Goal: Task Accomplishment & Management: Manage account settings

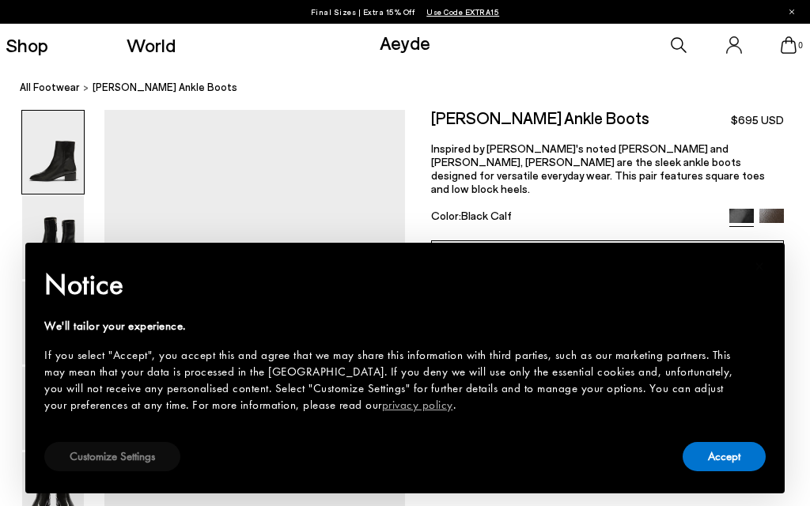
click at [152, 453] on button "Customize Settings" at bounding box center [112, 456] width 136 height 29
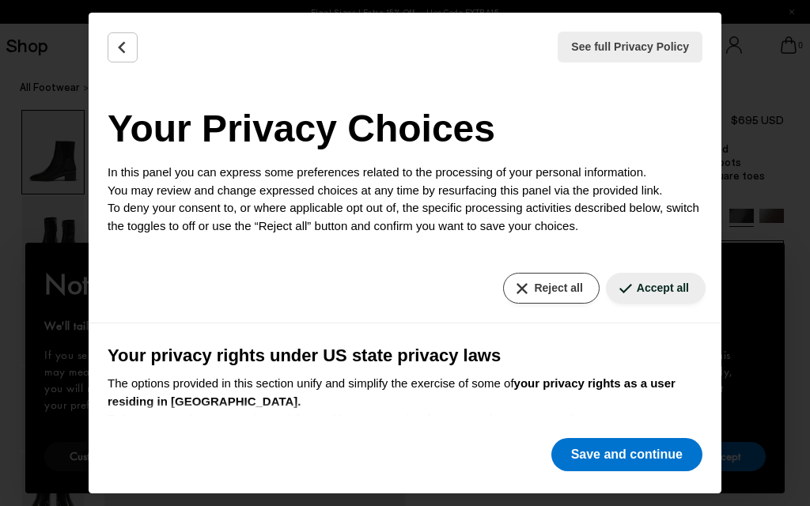
click at [557, 290] on button "Reject all" at bounding box center [551, 288] width 96 height 31
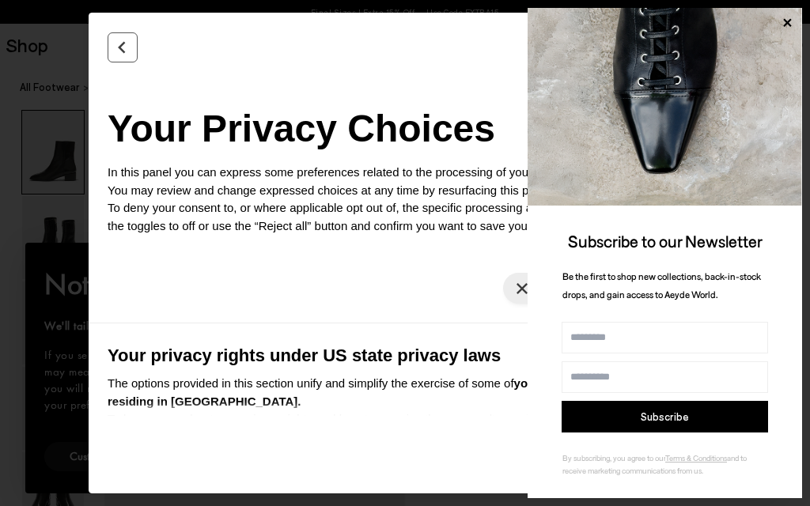
click at [117, 43] on icon "Back" at bounding box center [123, 48] width 16 height 16
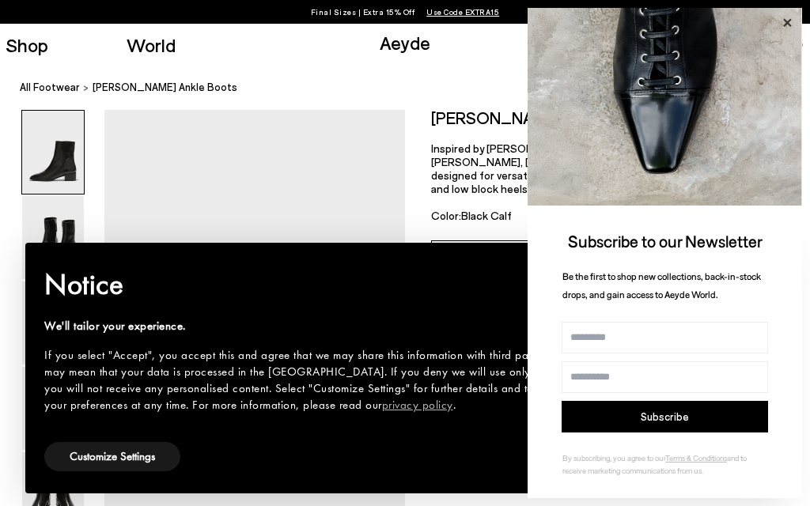
click at [788, 19] on icon at bounding box center [786, 23] width 21 height 21
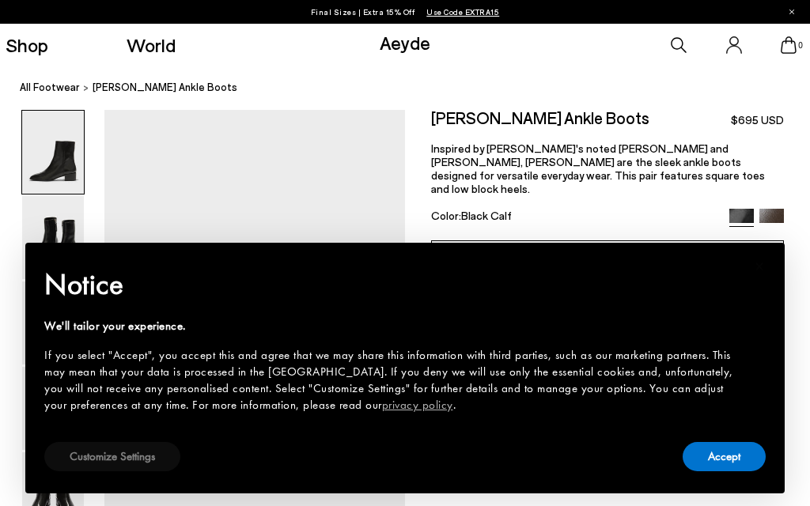
click at [117, 461] on button "Customize Settings" at bounding box center [112, 456] width 136 height 29
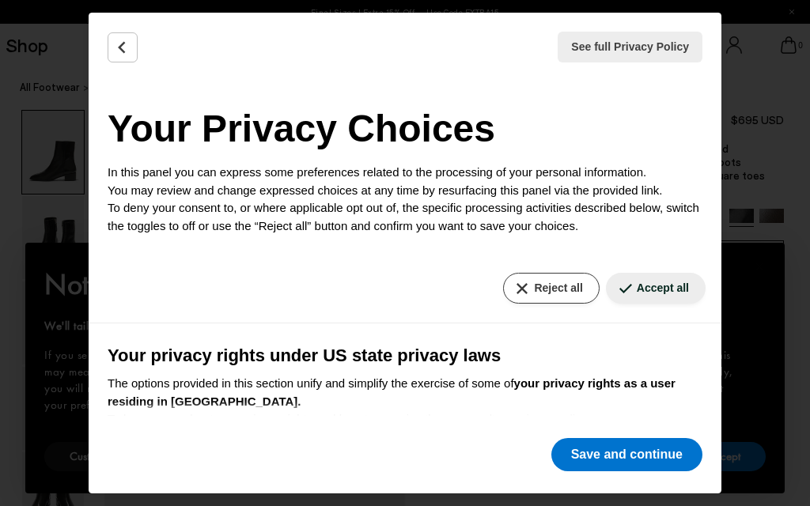
click at [551, 285] on button "Reject all" at bounding box center [551, 288] width 96 height 31
click at [512, 288] on button "Reject all" at bounding box center [551, 288] width 96 height 31
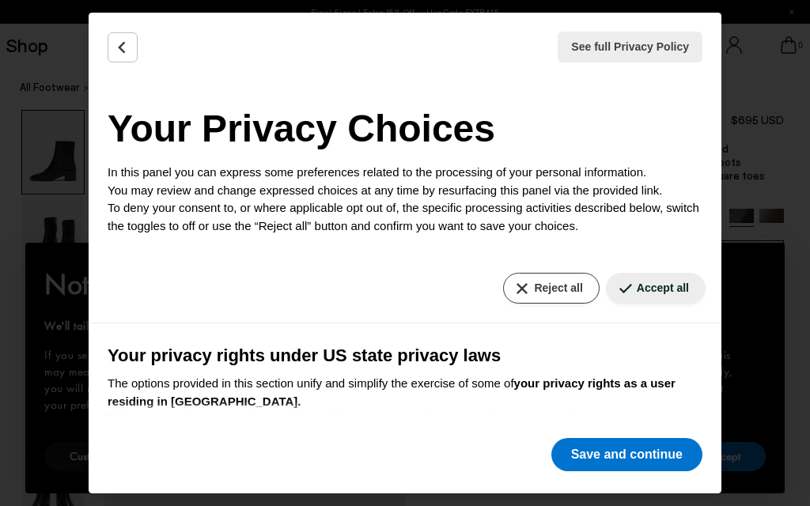
click at [531, 280] on button "Reject all" at bounding box center [551, 288] width 96 height 31
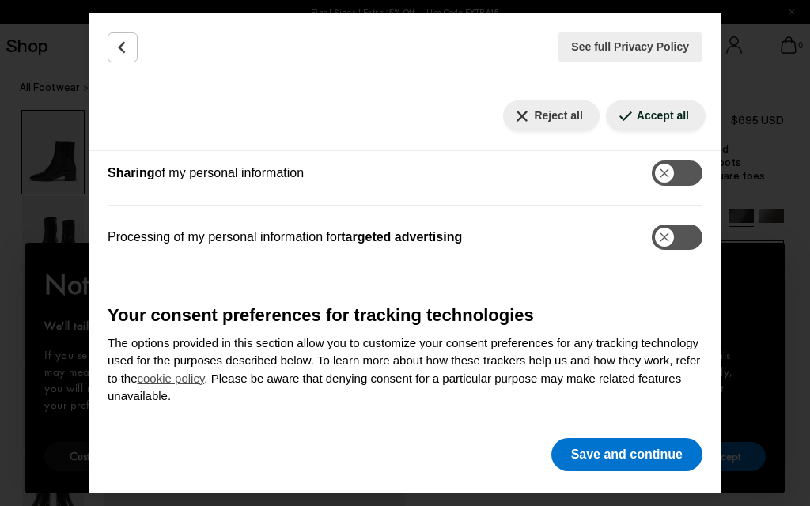
scroll to position [371, 0]
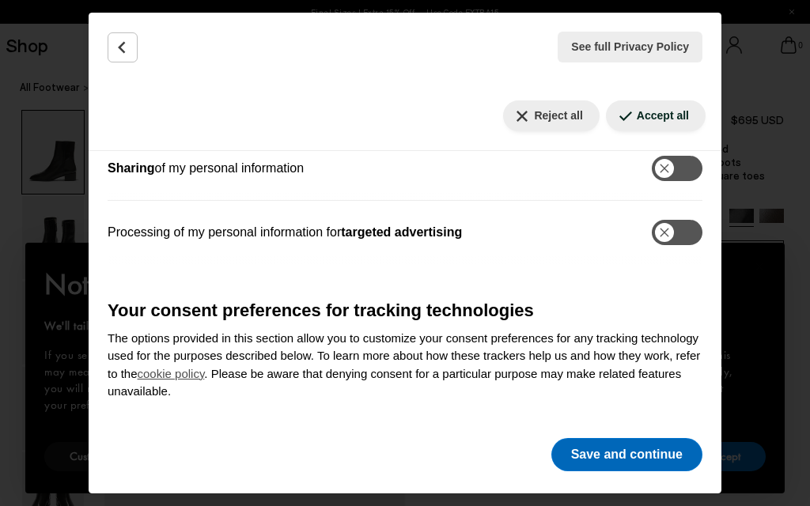
click at [643, 449] on button "Save and continue" at bounding box center [626, 454] width 151 height 33
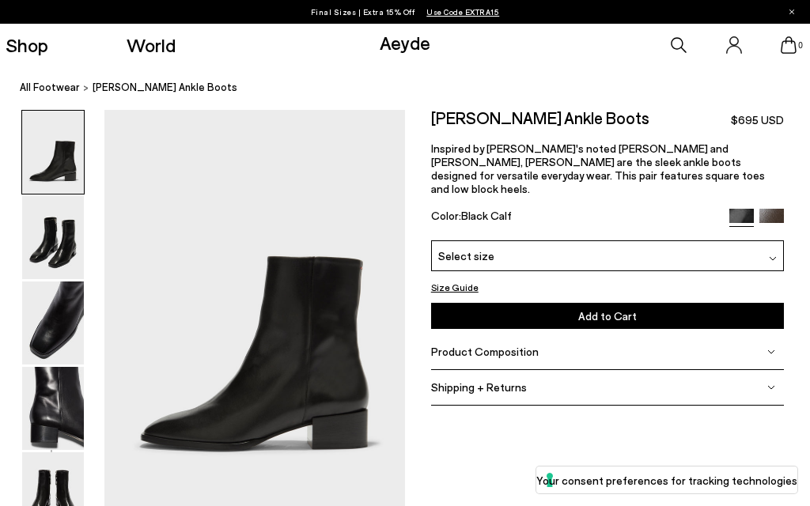
click at [58, 161] on img at bounding box center [53, 152] width 62 height 83
click at [60, 245] on img at bounding box center [53, 237] width 62 height 83
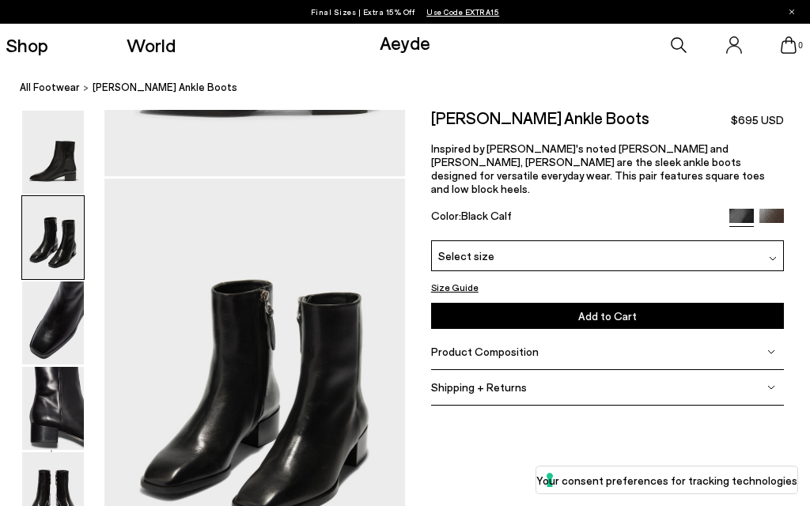
scroll to position [403, 0]
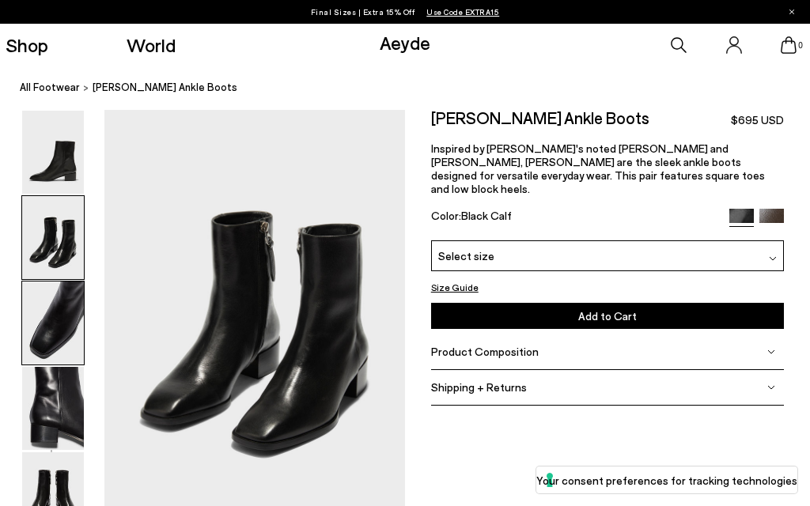
click at [64, 312] on img at bounding box center [53, 322] width 62 height 83
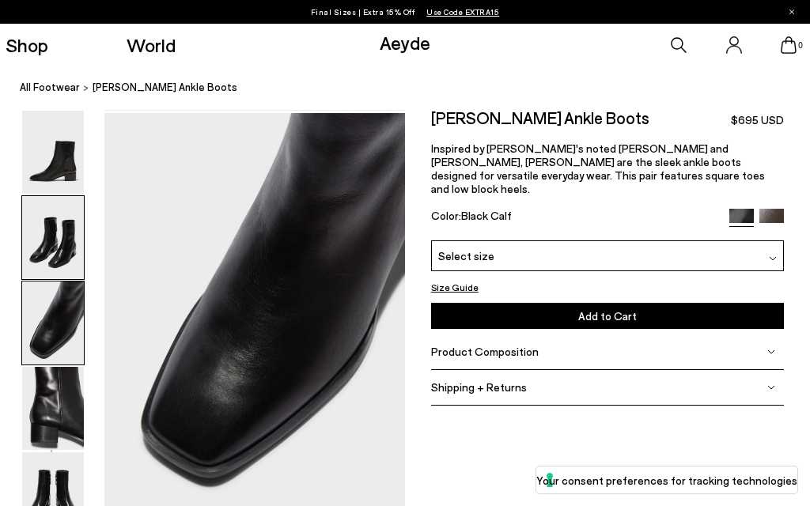
scroll to position [807, 0]
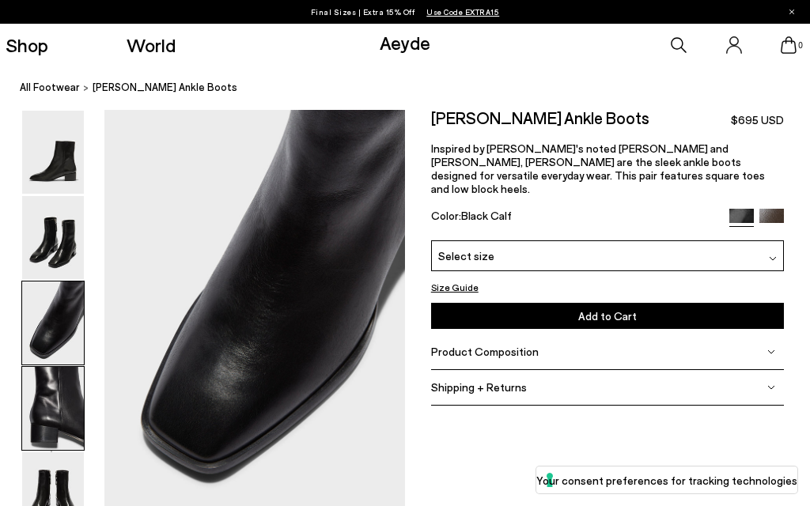
click at [69, 388] on img at bounding box center [53, 408] width 62 height 83
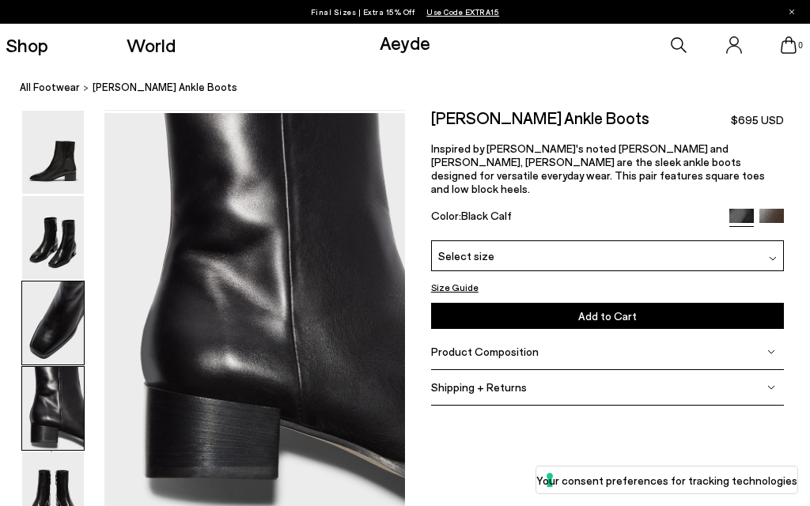
scroll to position [1210, 0]
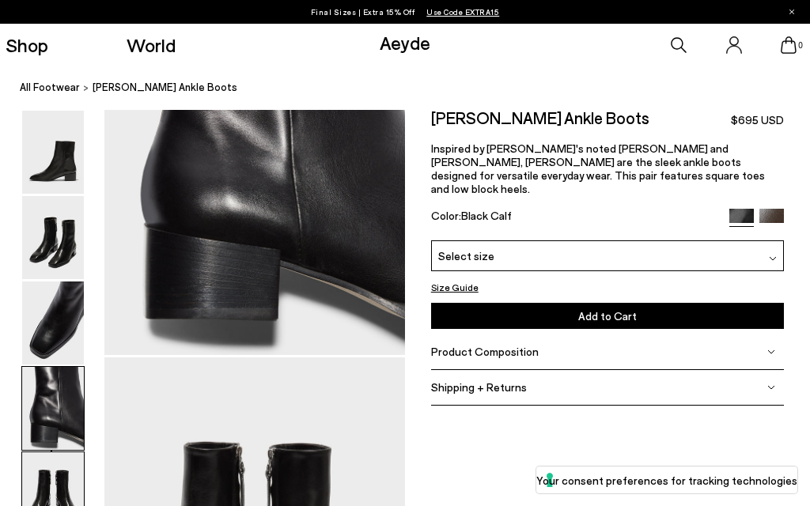
click at [59, 465] on img at bounding box center [53, 493] width 62 height 83
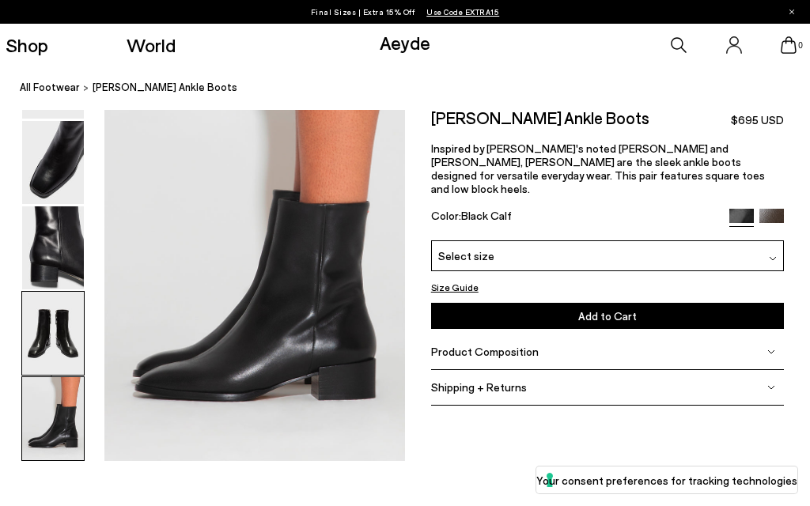
scroll to position [2067, 0]
